Goal: Complete application form

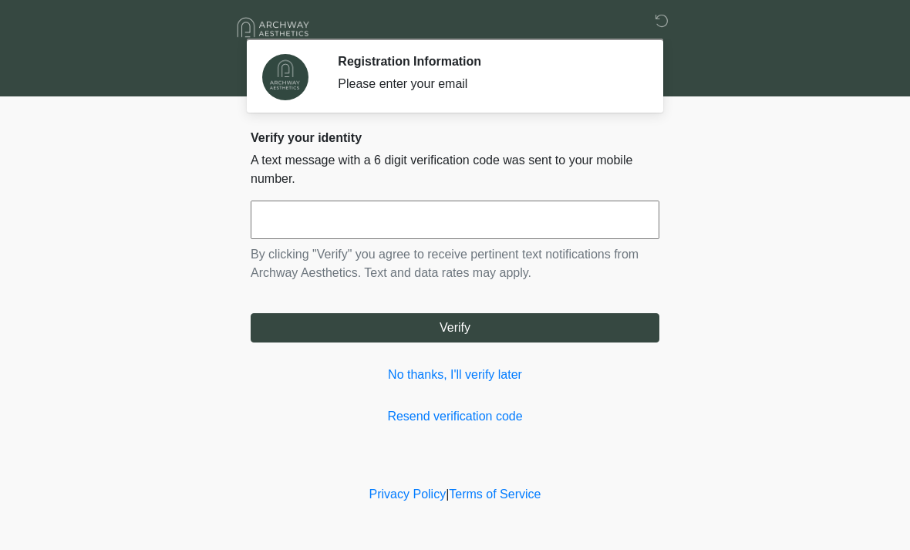
click at [300, 220] on input "text" at bounding box center [455, 219] width 409 height 39
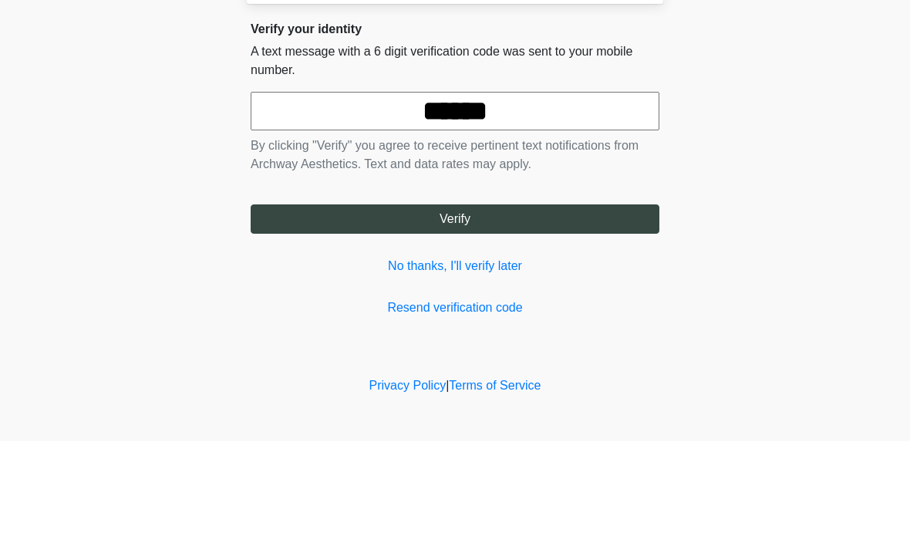
type input "******"
click at [468, 313] on button "Verify" at bounding box center [455, 327] width 409 height 29
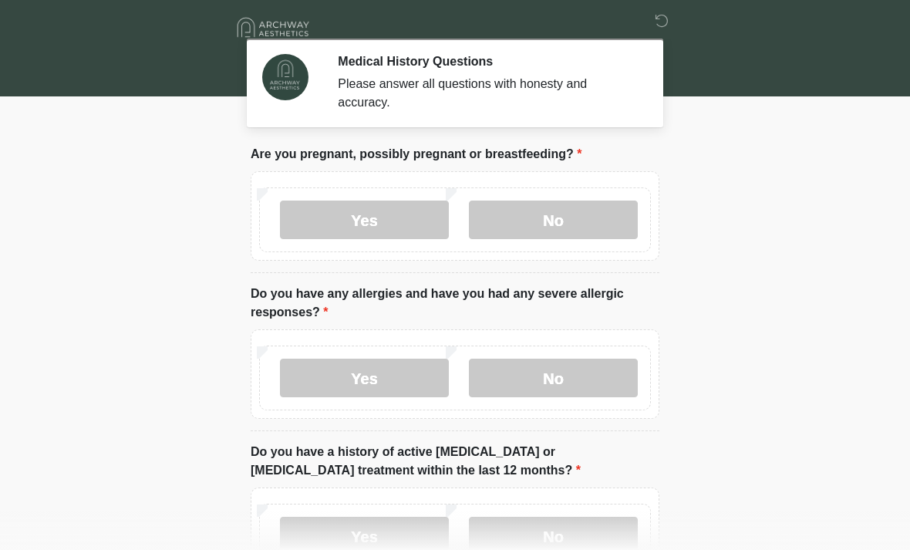
click at [550, 238] on label "No" at bounding box center [553, 219] width 169 height 39
click at [563, 389] on label "No" at bounding box center [553, 377] width 169 height 39
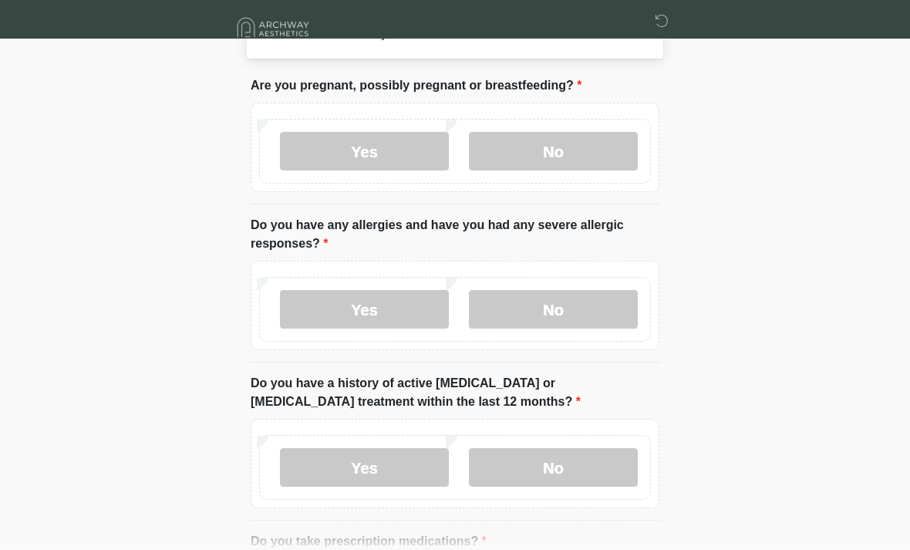
scroll to position [227, 0]
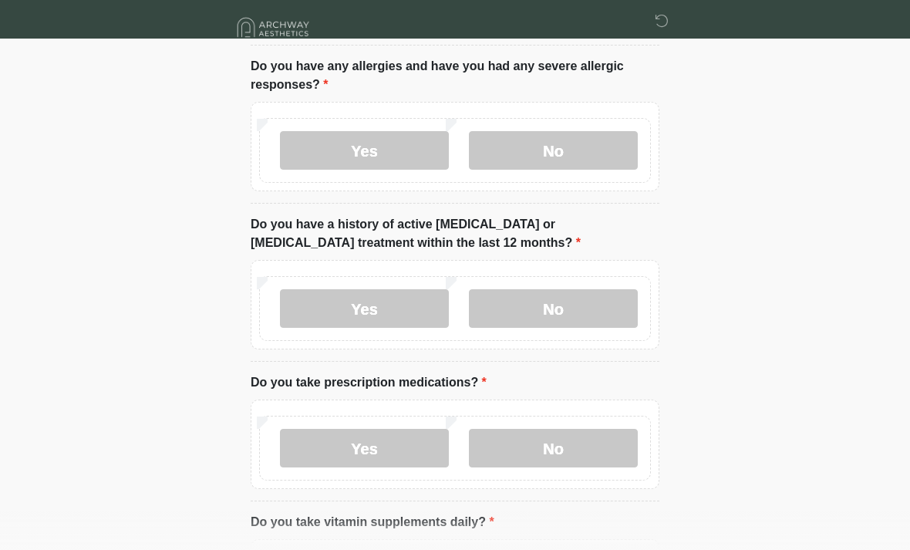
click at [571, 321] on label "No" at bounding box center [553, 308] width 169 height 39
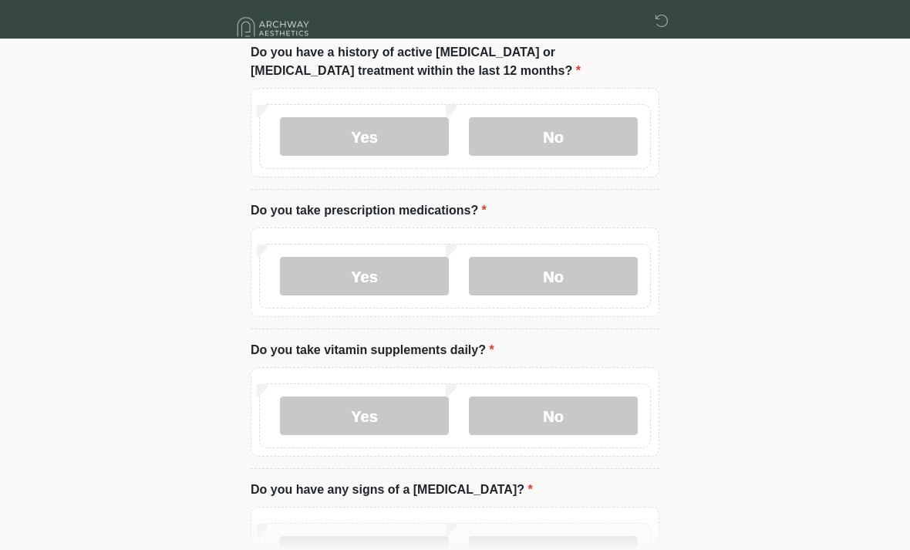
scroll to position [402, 0]
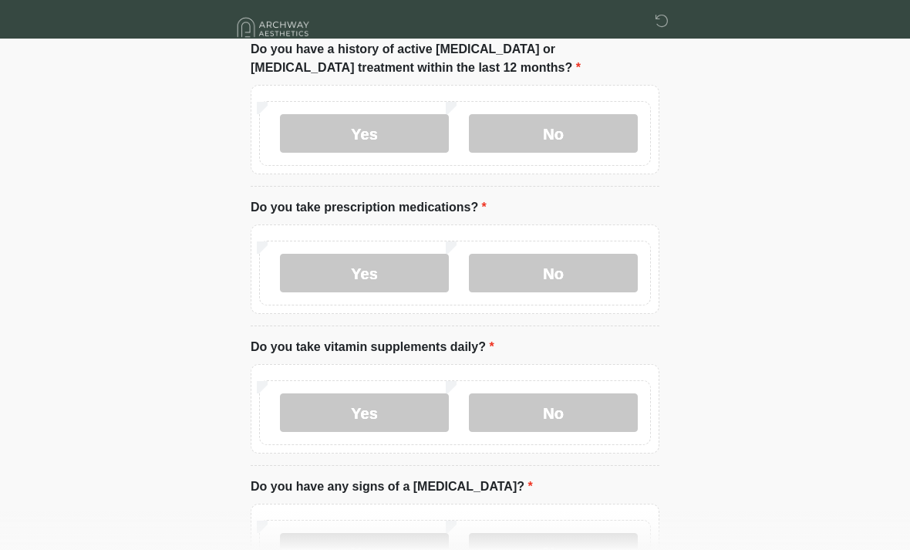
click at [570, 279] on label "No" at bounding box center [553, 273] width 169 height 39
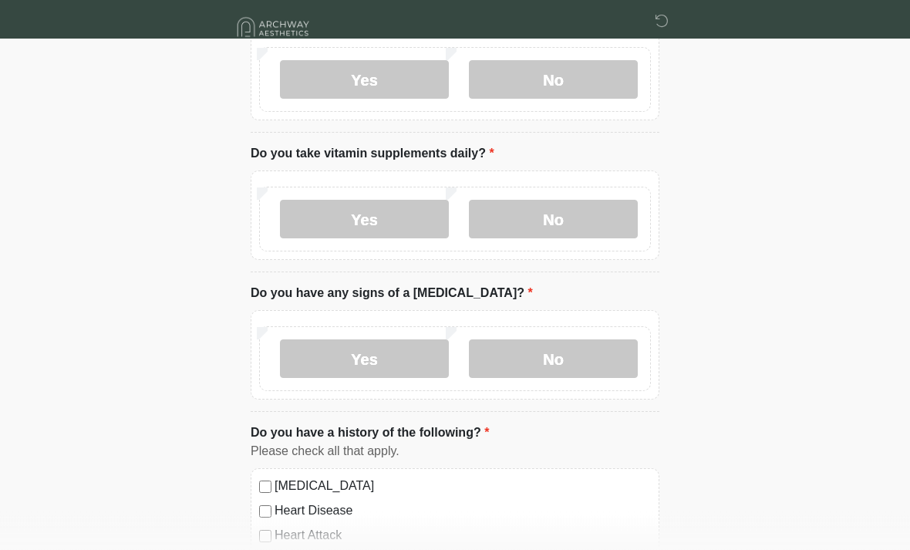
scroll to position [610, 0]
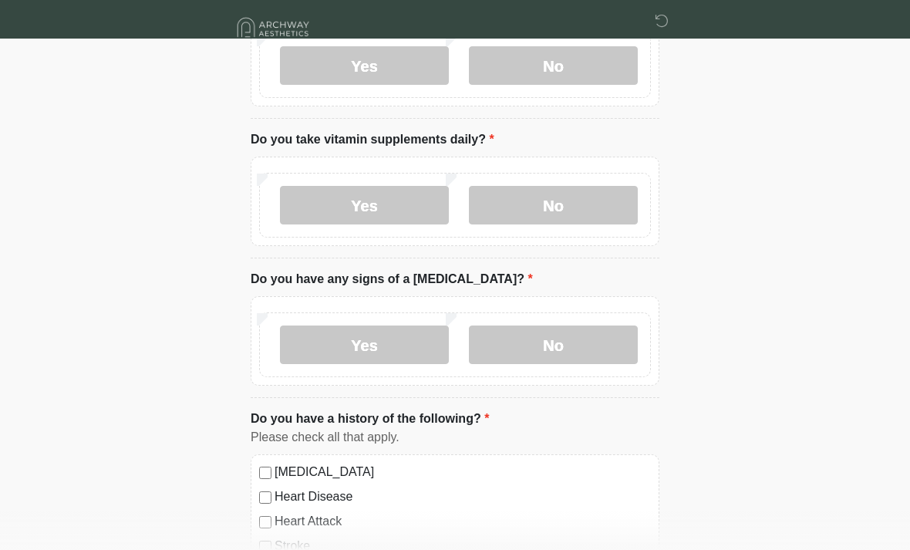
click at [577, 200] on label "No" at bounding box center [553, 205] width 169 height 39
click at [587, 343] on label "No" at bounding box center [553, 344] width 169 height 39
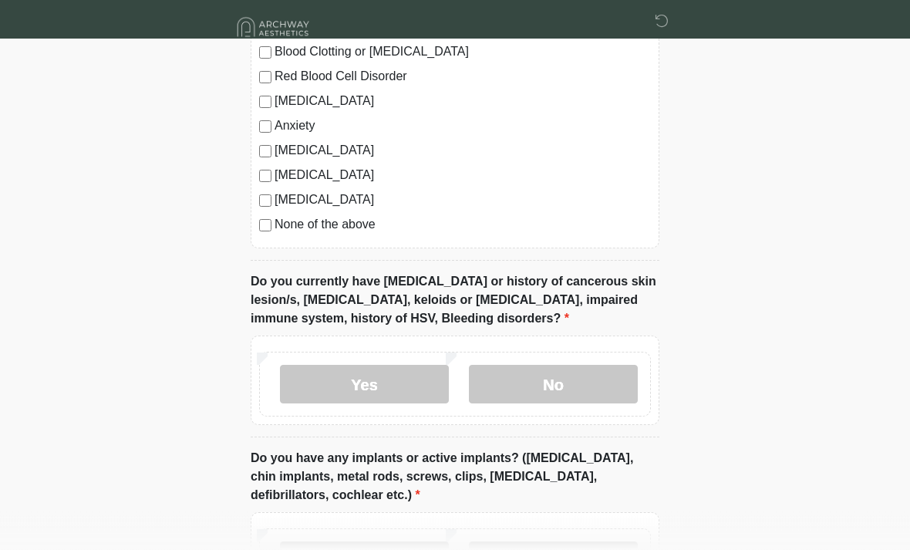
scroll to position [1133, 0]
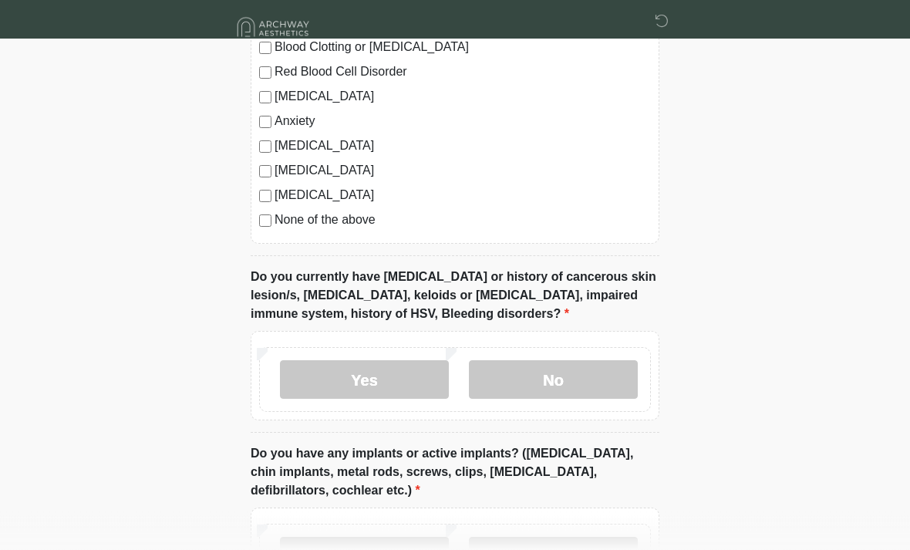
click at [574, 378] on label "No" at bounding box center [553, 380] width 169 height 39
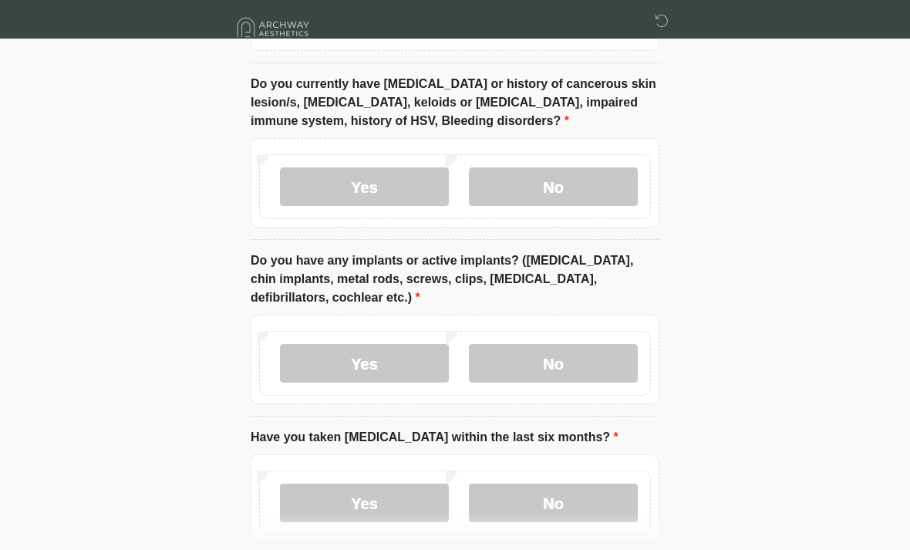
scroll to position [1328, 0]
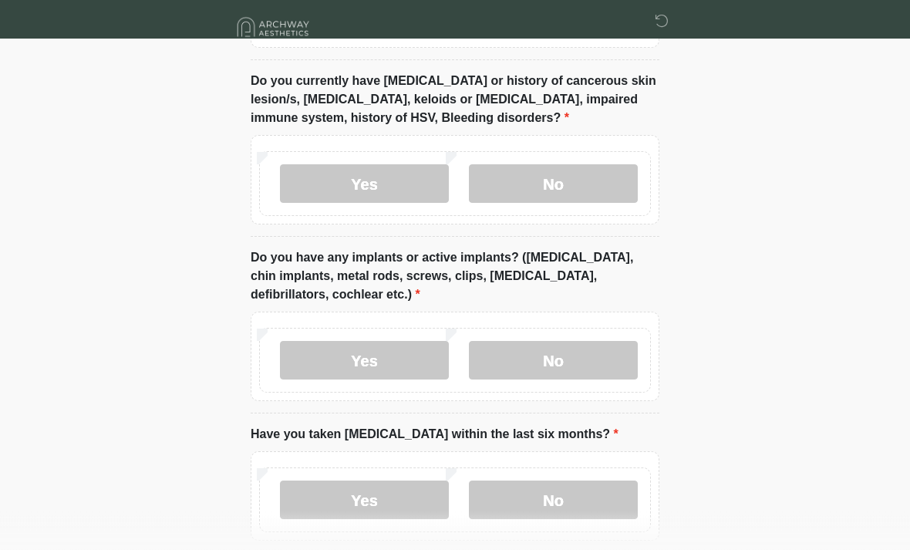
click at [372, 345] on label "Yes" at bounding box center [364, 361] width 169 height 39
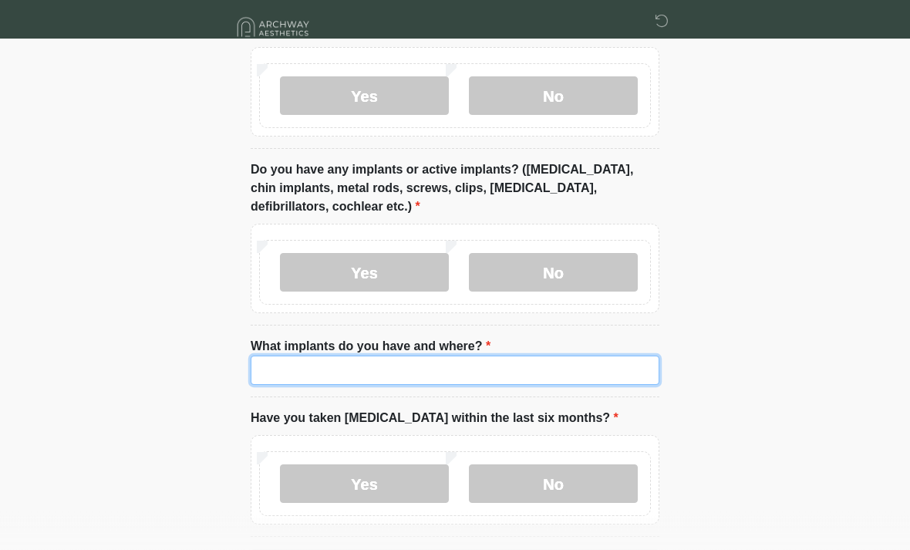
click at [463, 368] on input "What implants do you have and where?" at bounding box center [455, 370] width 409 height 29
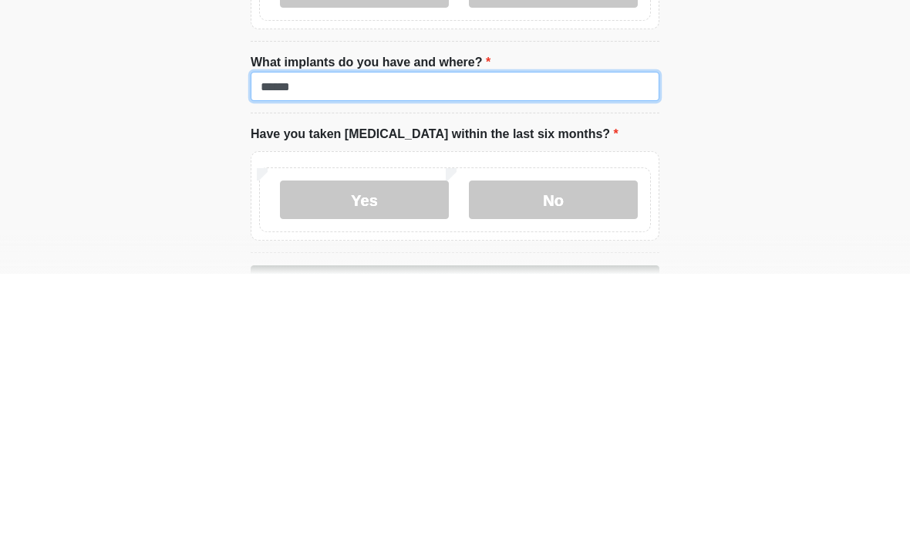
type input "******"
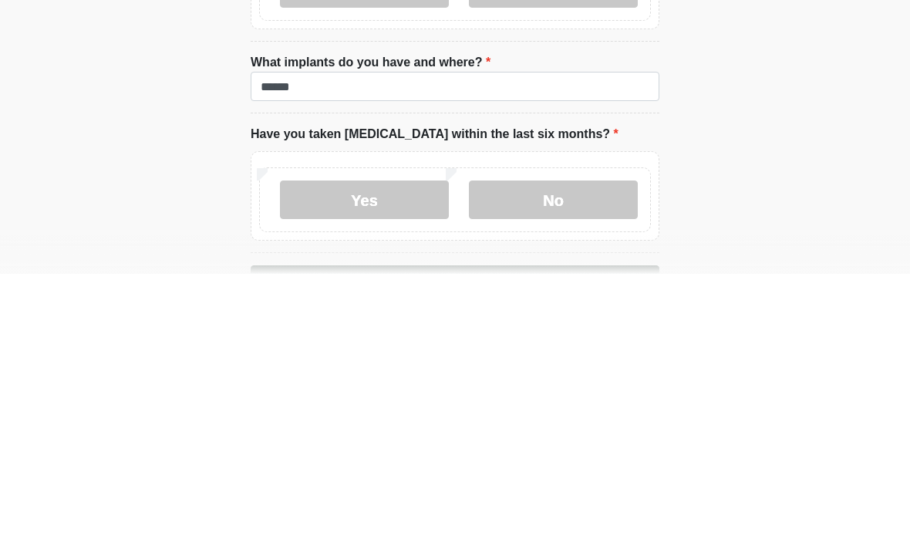
click at [549, 456] on label "No" at bounding box center [553, 475] width 169 height 39
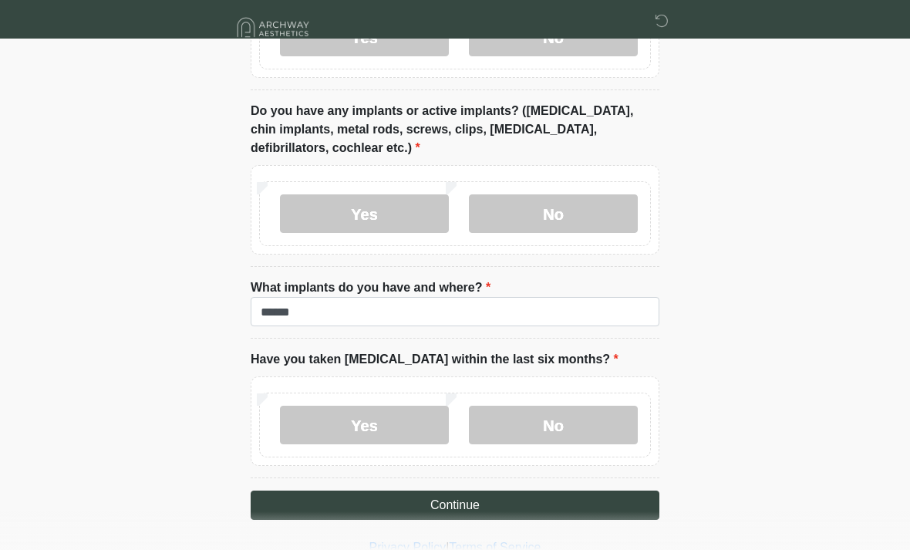
click at [469, 506] on button "Continue" at bounding box center [455, 504] width 409 height 29
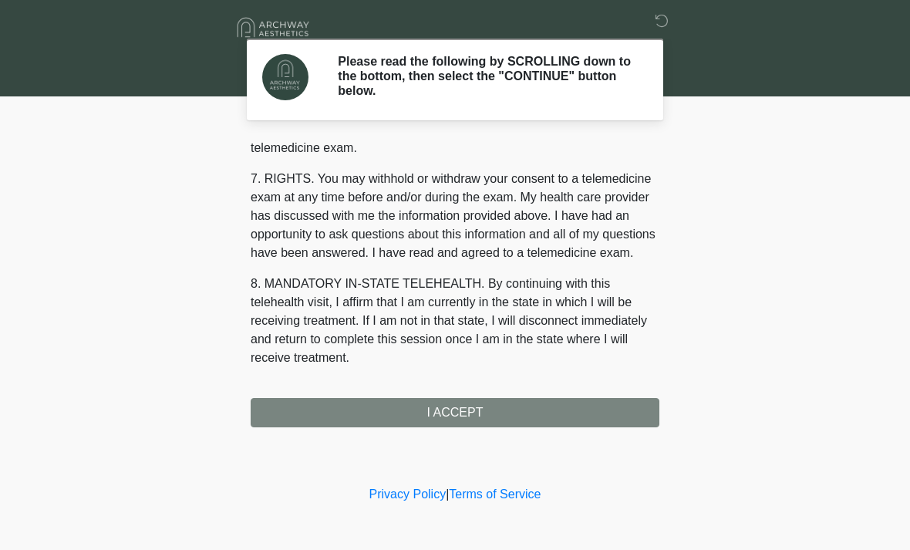
scroll to position [653, 0]
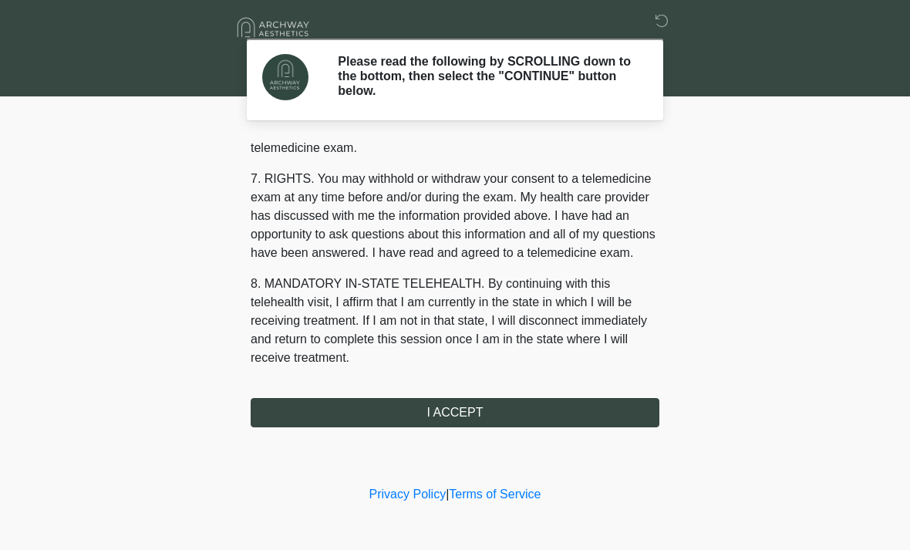
click at [473, 412] on button "I ACCEPT" at bounding box center [455, 412] width 409 height 29
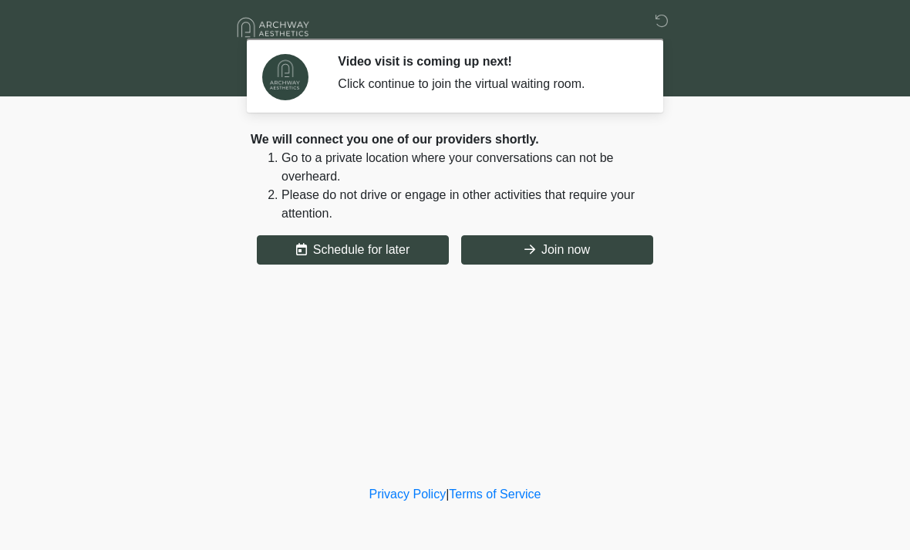
click at [589, 247] on button "Join now" at bounding box center [557, 249] width 192 height 29
